Goal: Find contact information: Find contact information

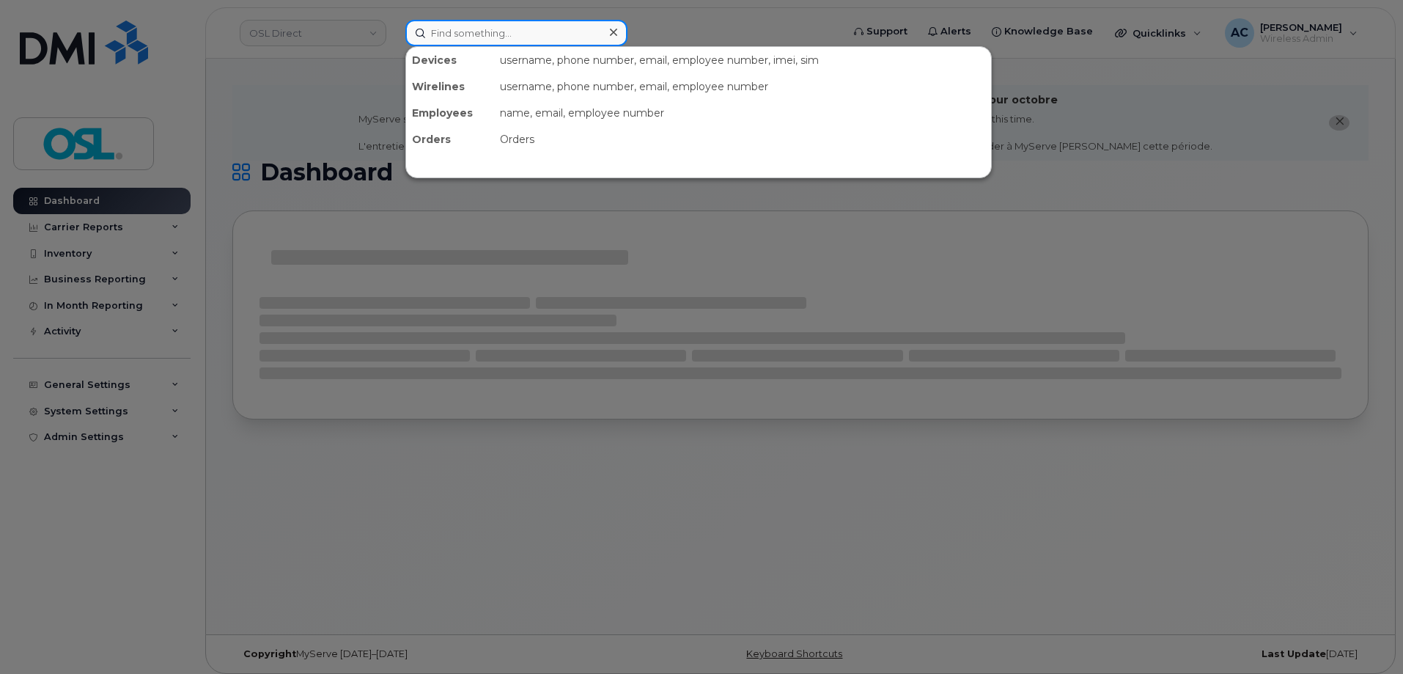
click at [499, 31] on input at bounding box center [516, 33] width 222 height 26
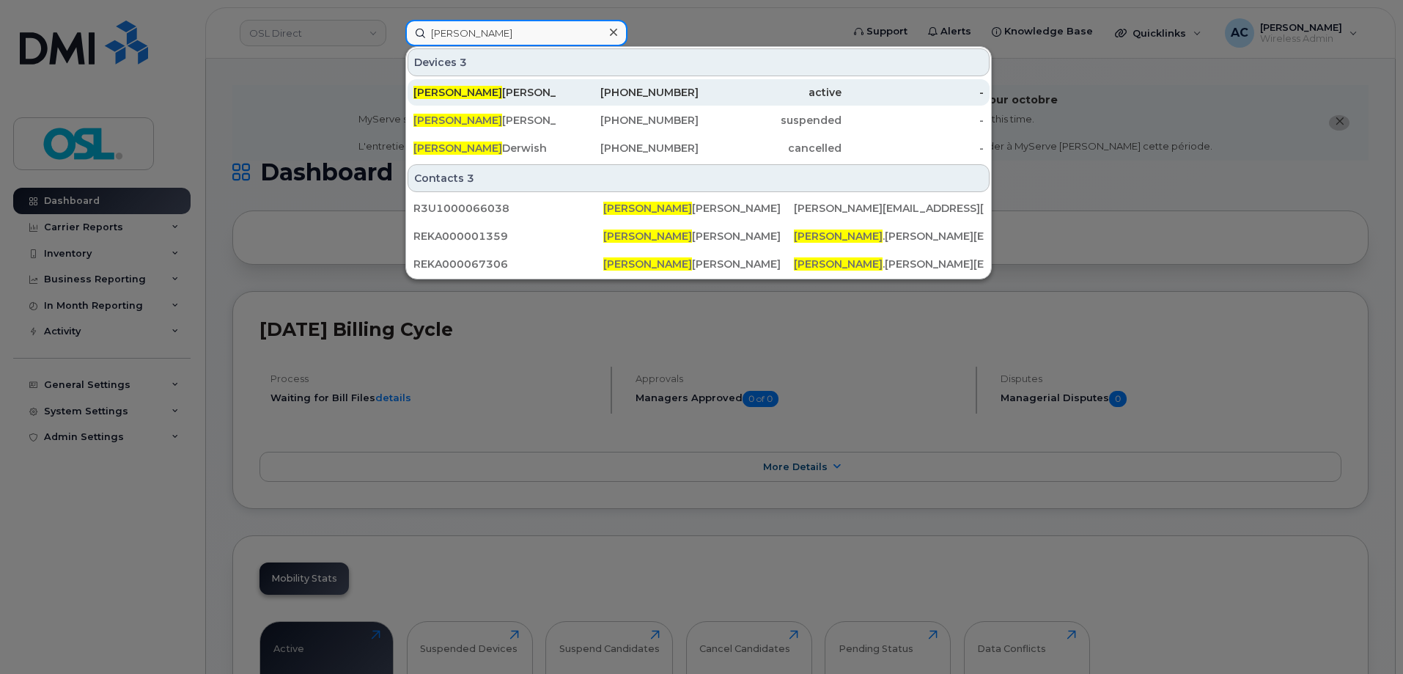
type input "[PERSON_NAME]"
click at [503, 97] on div "[PERSON_NAME]" at bounding box center [485, 92] width 143 height 15
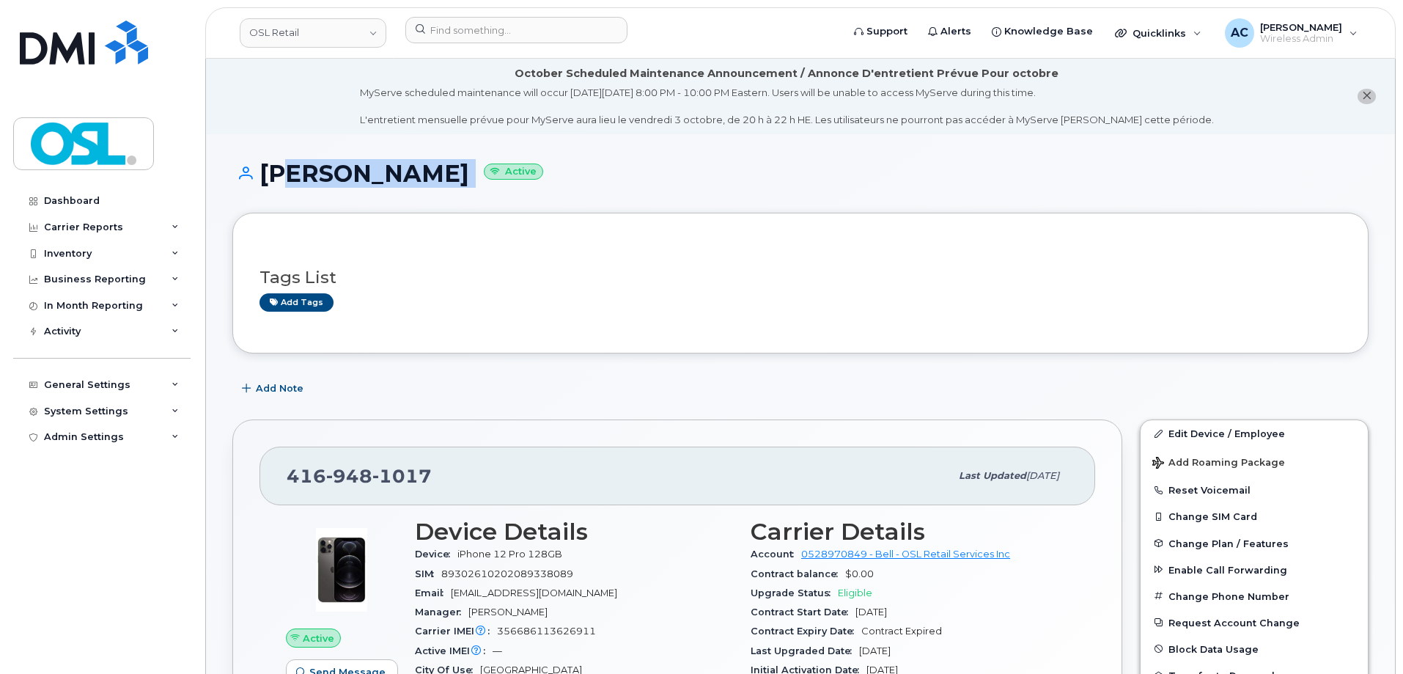
drag, startPoint x: 441, startPoint y: 169, endPoint x: 268, endPoint y: 160, distance: 172.6
click at [268, 161] on h1 "Sarah Douglas Active" at bounding box center [800, 174] width 1136 height 26
click at [434, 469] on div "416 948 1017" at bounding box center [619, 475] width 664 height 31
click at [415, 469] on span "1017" at bounding box center [401, 476] width 59 height 22
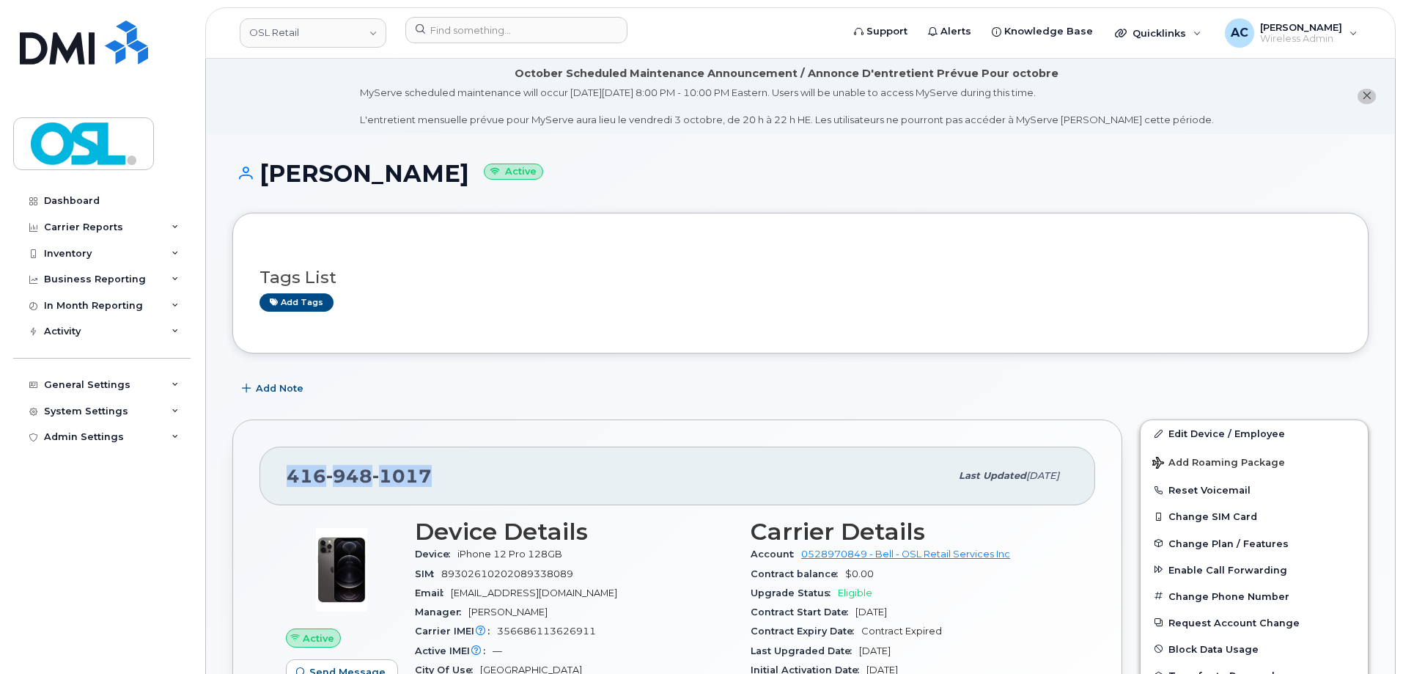
click at [414, 466] on span "1017" at bounding box center [401, 476] width 59 height 22
copy span "416 948 1017"
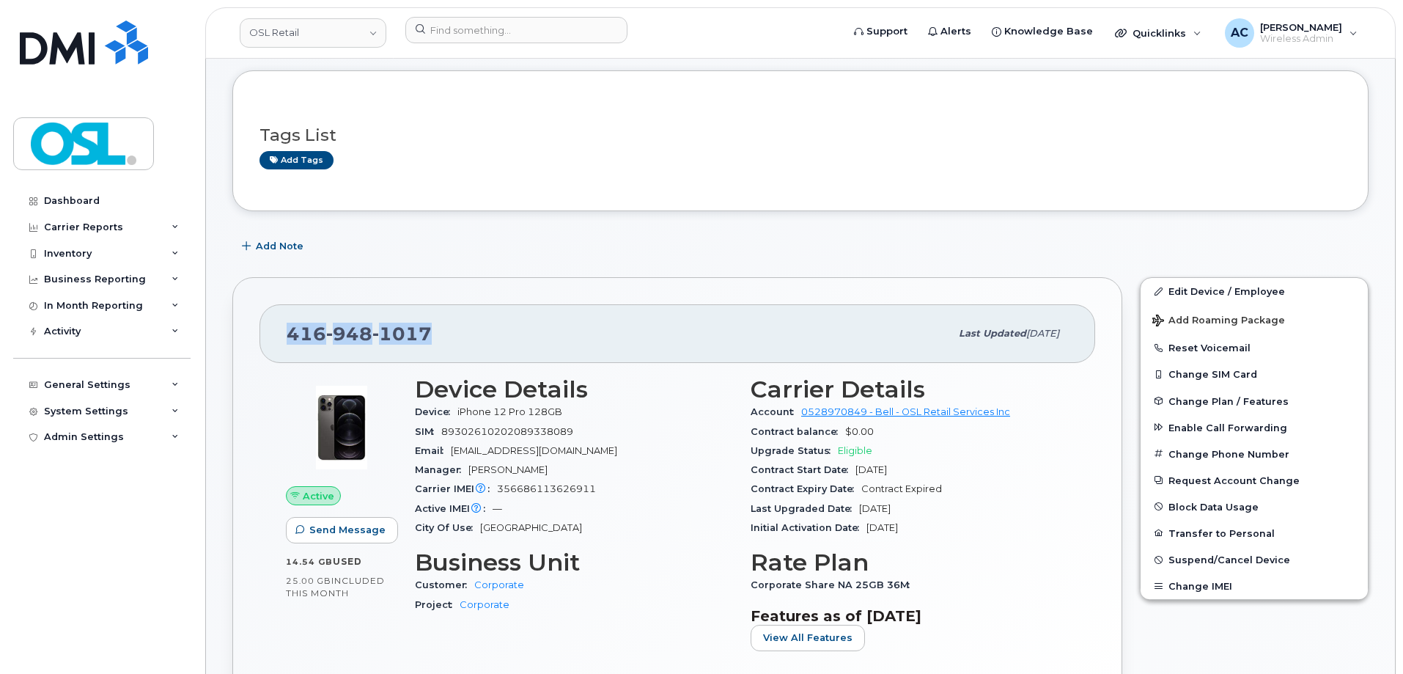
scroll to position [220, 0]
